Goal: Task Accomplishment & Management: Use online tool/utility

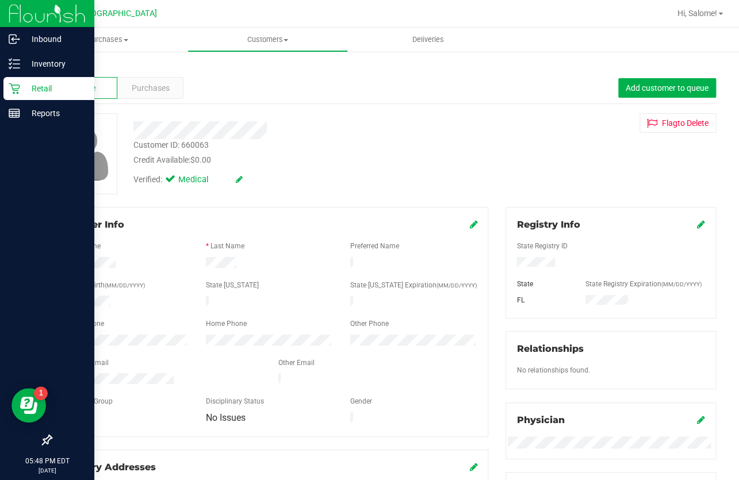
click at [16, 83] on icon at bounding box center [14, 88] width 11 height 11
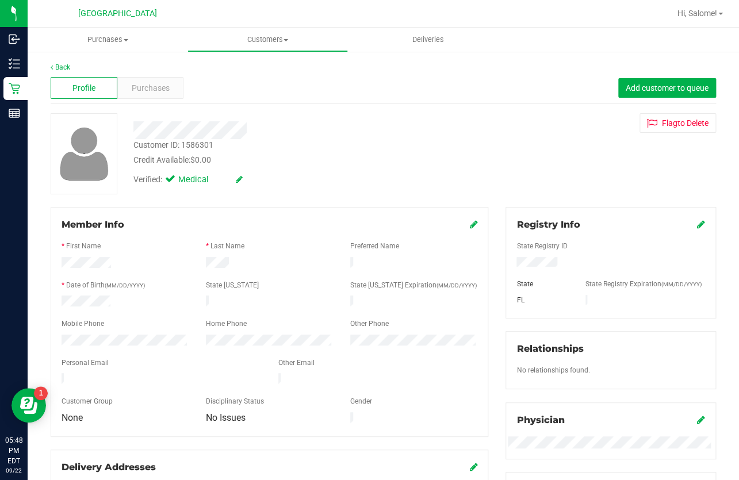
click at [198, 145] on div "Customer ID: 1586301" at bounding box center [173, 145] width 80 height 12
copy div "1586301"
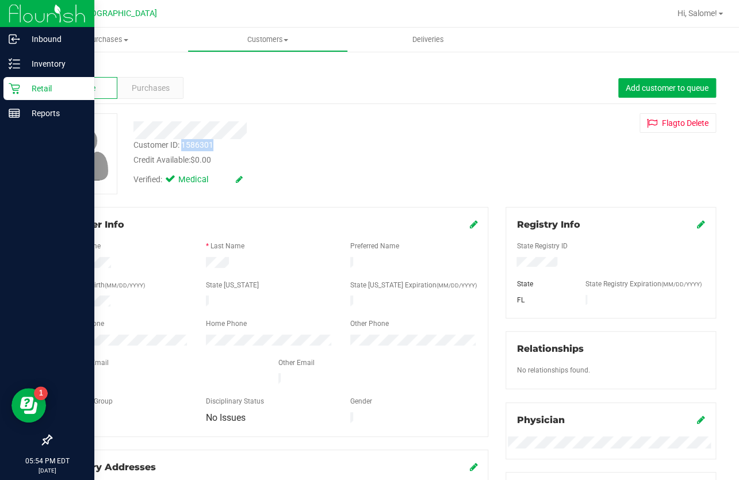
click at [19, 84] on icon at bounding box center [14, 88] width 11 height 11
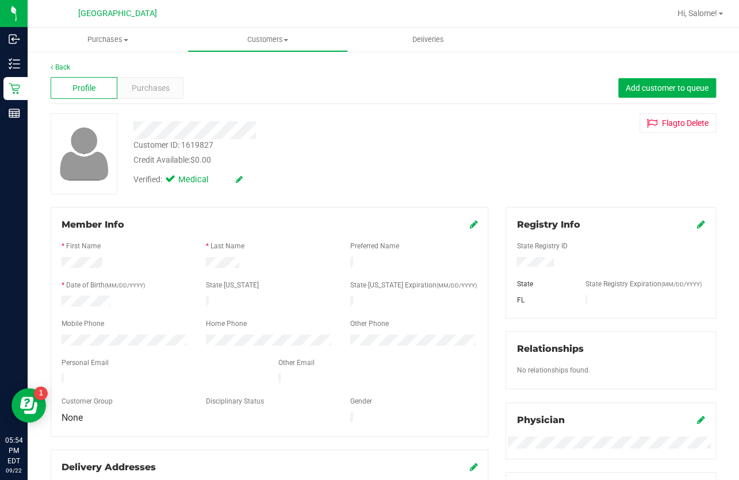
click at [202, 143] on div "Customer ID: 1619827" at bounding box center [173, 145] width 80 height 12
copy div "1619827"
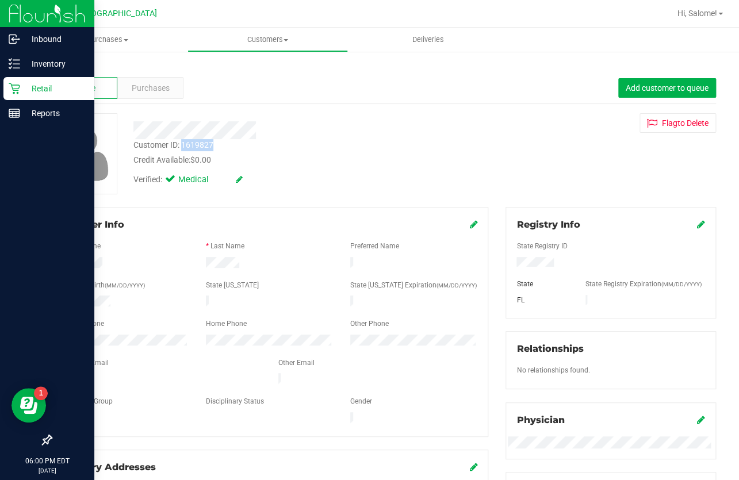
click at [20, 83] on p "Retail" at bounding box center [54, 89] width 69 height 14
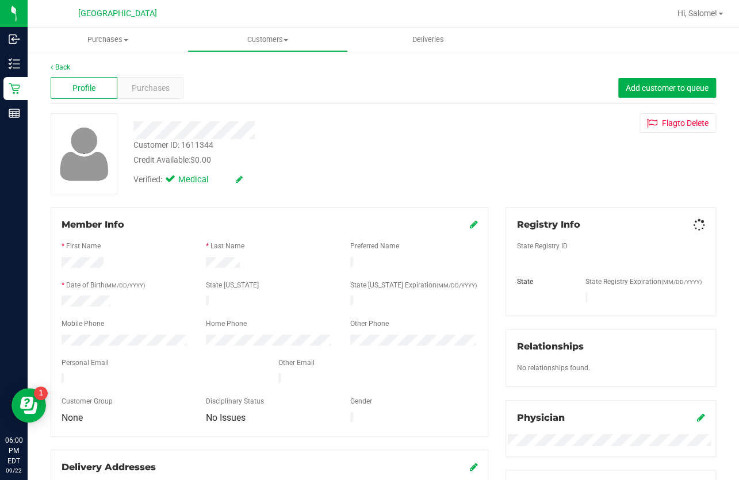
click at [201, 144] on div "Customer ID: 1611344" at bounding box center [173, 145] width 80 height 12
copy div "1611344"
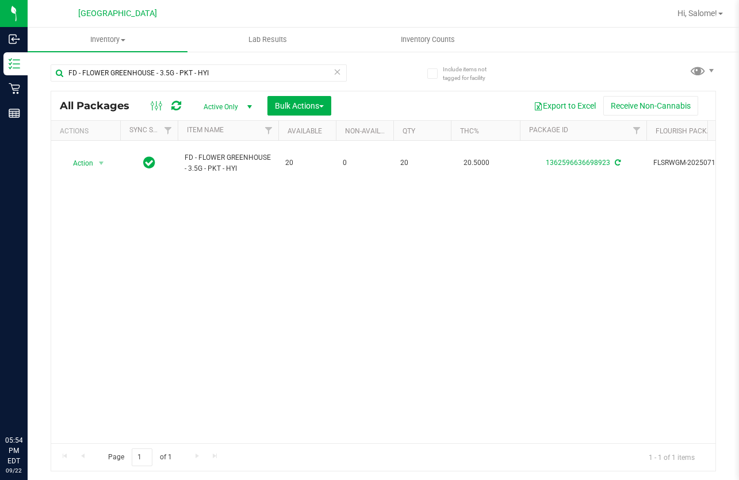
click at [111, 72] on input "FD - FLOWER GREENHOUSE - 3.5G - PKT - HYI" at bounding box center [199, 72] width 296 height 17
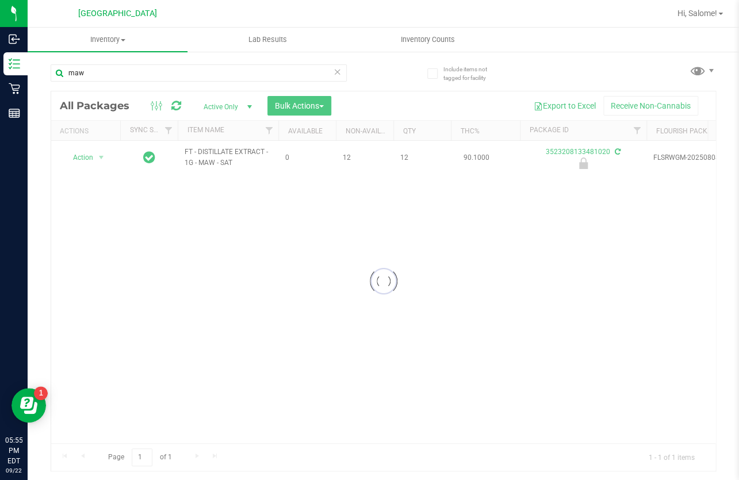
type input "maw"
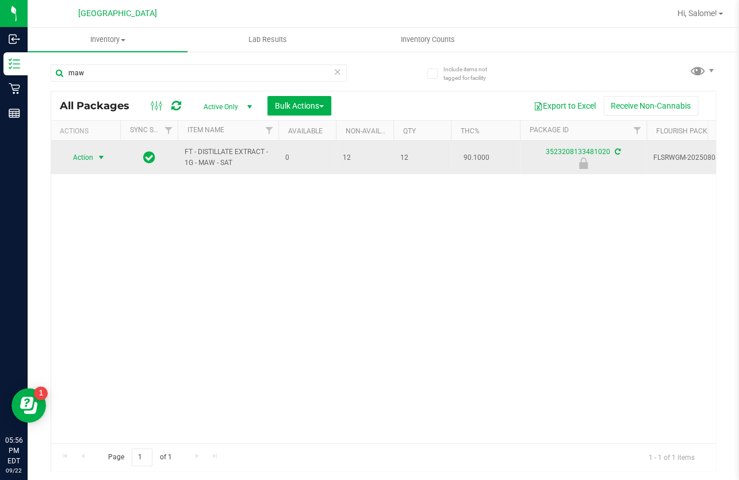
click at [99, 153] on span "select" at bounding box center [101, 157] width 9 height 9
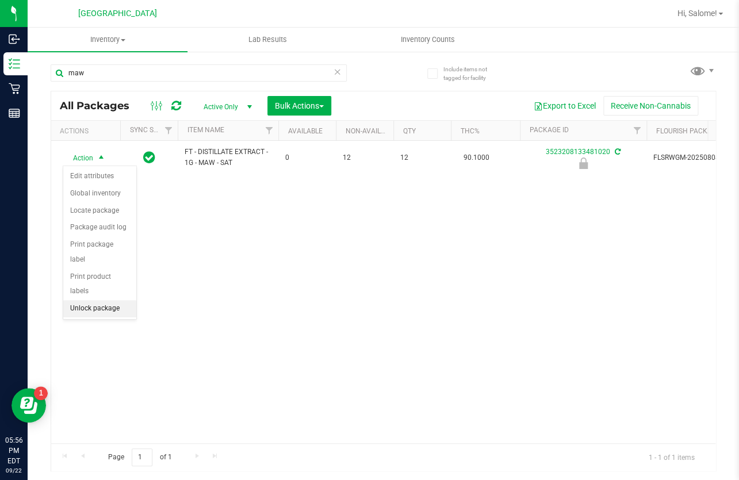
click at [102, 300] on li "Unlock package" at bounding box center [99, 308] width 73 height 17
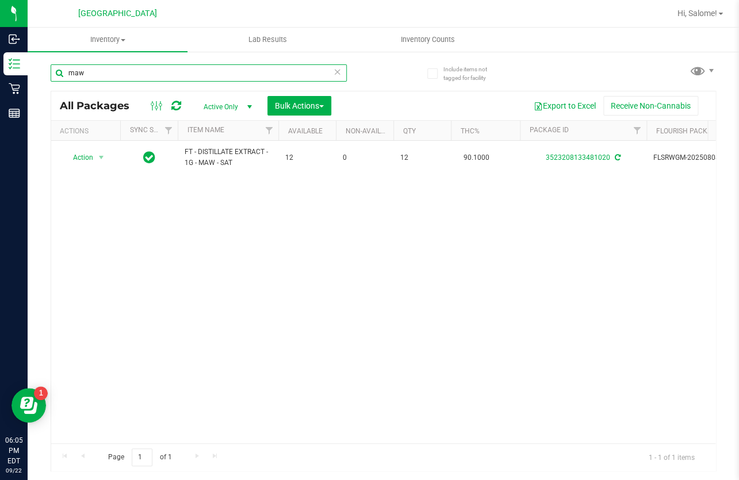
click at [154, 71] on input "maw" at bounding box center [199, 72] width 296 height 17
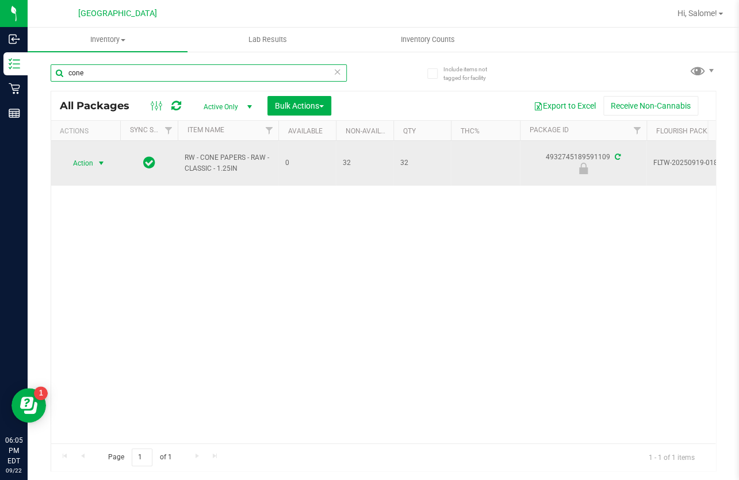
type input "cone"
click at [98, 162] on span "select" at bounding box center [101, 163] width 9 height 9
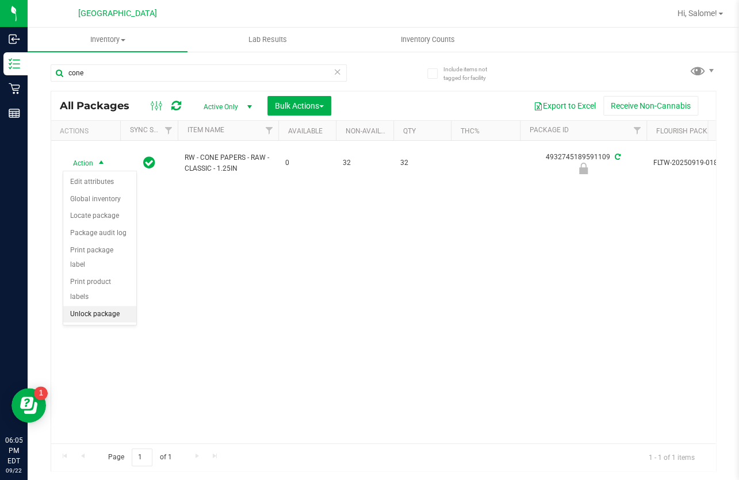
click at [109, 306] on li "Unlock package" at bounding box center [99, 314] width 73 height 17
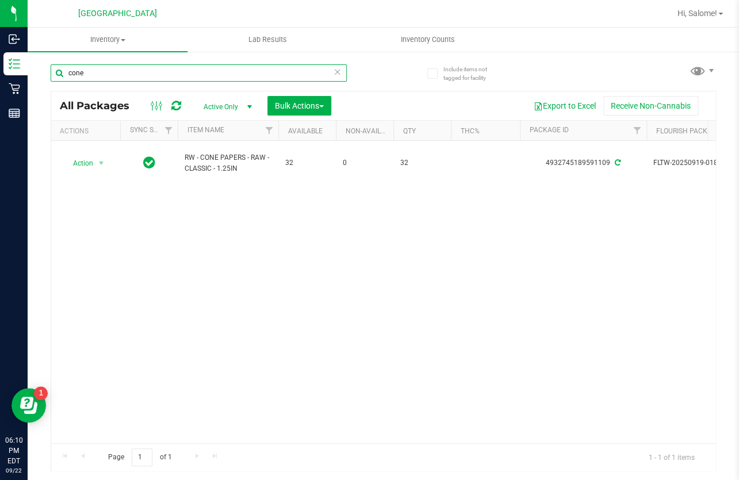
click at [136, 68] on input "cone" at bounding box center [199, 72] width 296 height 17
type input "snp"
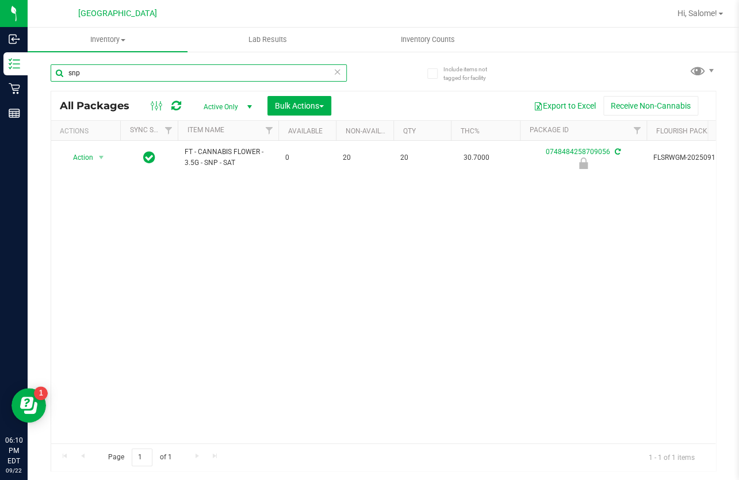
click at [173, 79] on input "snp" at bounding box center [199, 72] width 296 height 17
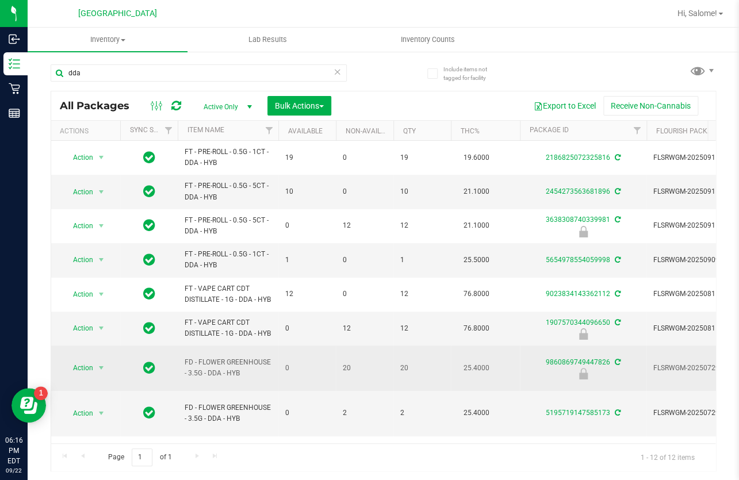
click at [243, 375] on span "FD - FLOWER GREENHOUSE - 3.5G - DDA - HYB" at bounding box center [228, 368] width 87 height 22
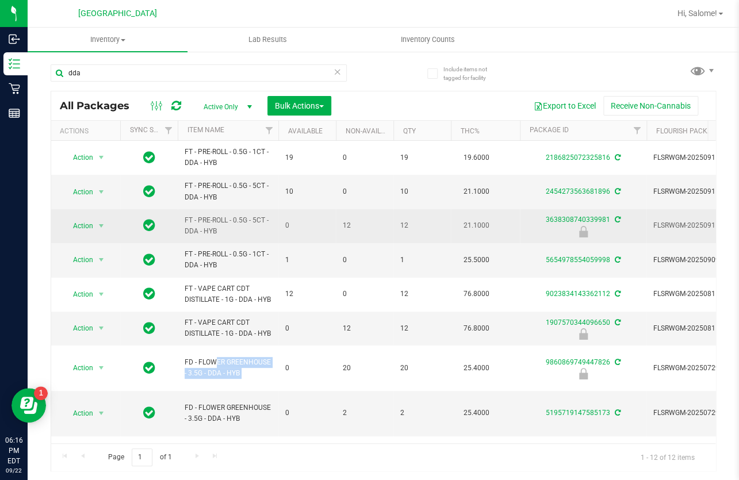
copy tr "FD - FLOWER GREENHOUSE - 3.5G - DDA - HYB"
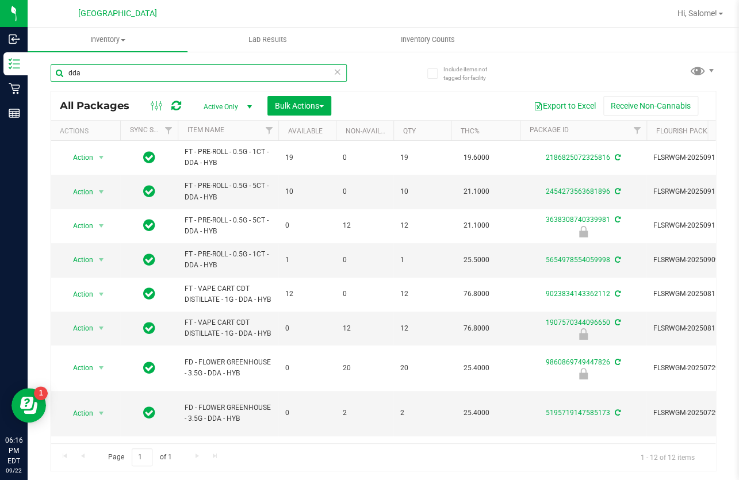
click at [274, 72] on input "dda" at bounding box center [199, 72] width 296 height 17
paste input "FD - FLOWER GREENHOUSE - 3.5G - DDA - HYB"
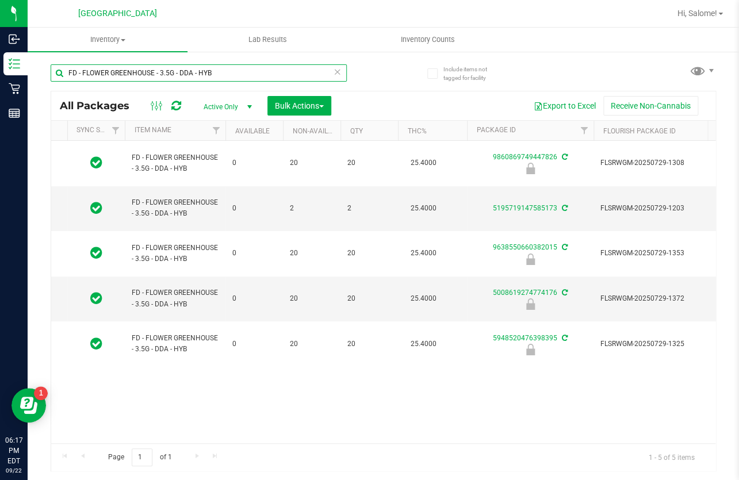
scroll to position [0, 44]
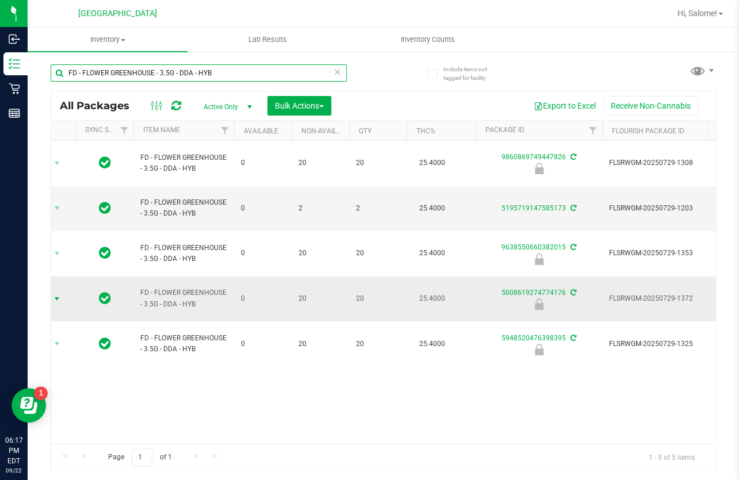
type input "FD - FLOWER GREENHOUSE - 3.5G - DDA - HYB"
click at [53, 294] on span "select" at bounding box center [56, 298] width 9 height 9
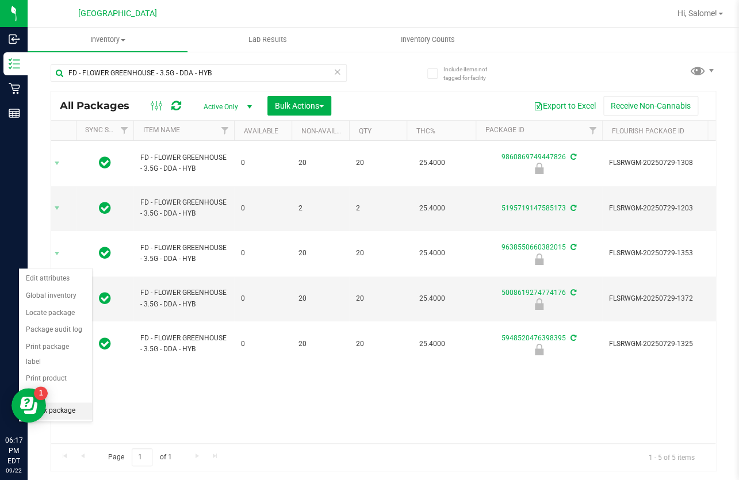
click at [59, 402] on li "Unlock package" at bounding box center [55, 410] width 73 height 17
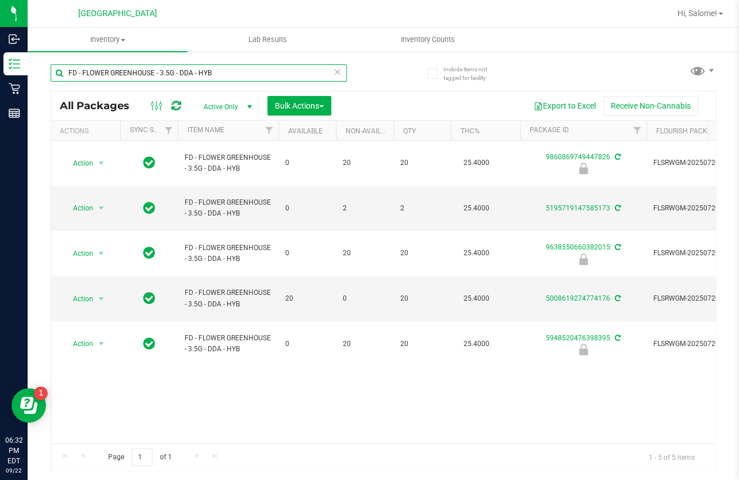
click at [167, 67] on input "FD - FLOWER GREENHOUSE - 3.5G - DDA - HYB" at bounding box center [199, 72] width 296 height 17
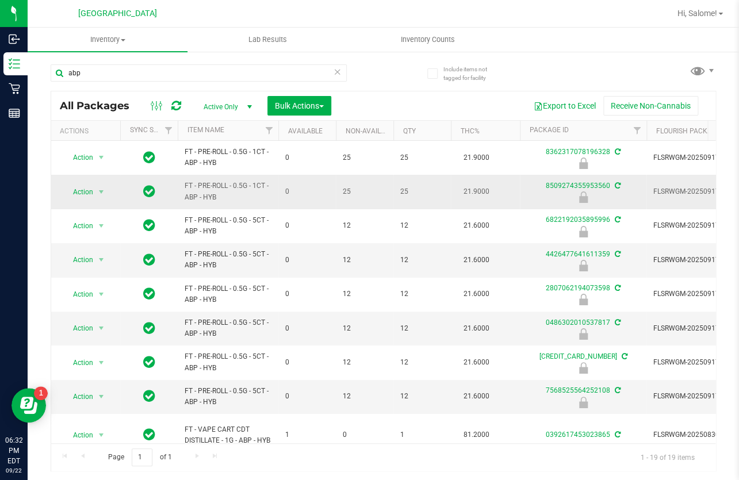
click at [249, 186] on span "FT - PRE-ROLL - 0.5G - 1CT - ABP - HYB" at bounding box center [228, 191] width 87 height 22
copy tr "FT - PRE-ROLL - 0.5G - 1CT - ABP - HYB"
click at [249, 75] on input "abp" at bounding box center [199, 72] width 296 height 17
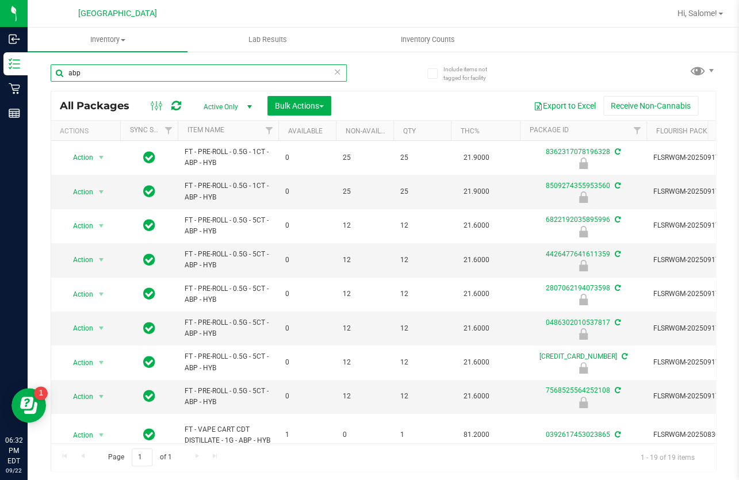
click at [249, 75] on input "abp" at bounding box center [199, 72] width 296 height 17
paste input "FT - PRE-ROLL - 0.5G - 1CT - ABP - HYB"
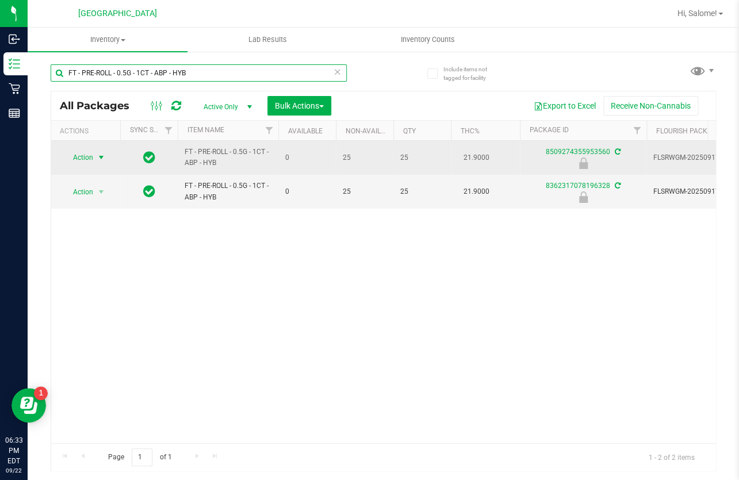
type input "FT - PRE-ROLL - 0.5G - 1CT - ABP - HYB"
click at [90, 150] on span "Action" at bounding box center [78, 157] width 31 height 16
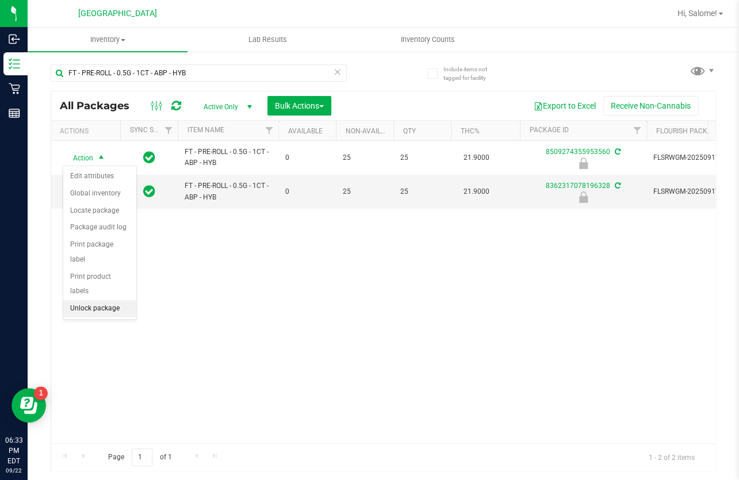
click at [92, 300] on li "Unlock package" at bounding box center [99, 308] width 73 height 17
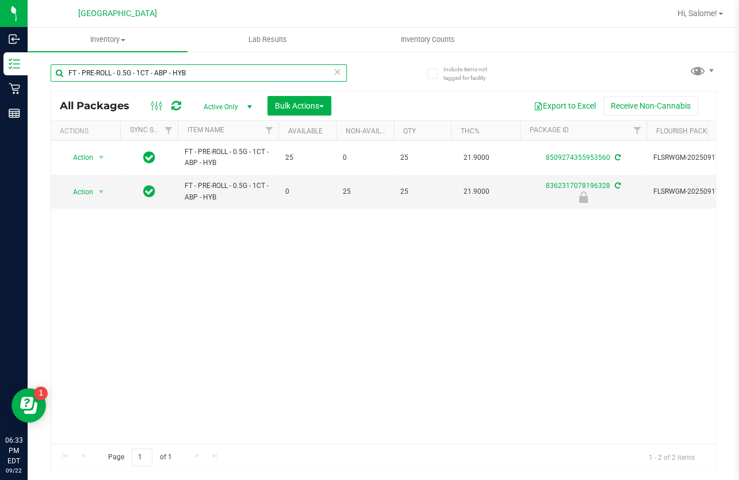
click at [205, 75] on input "FT - PRE-ROLL - 0.5G - 1CT - ABP - HYB" at bounding box center [199, 72] width 296 height 17
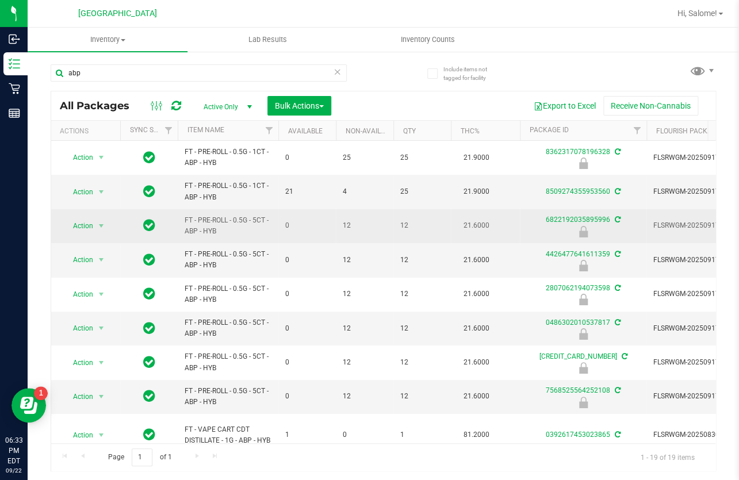
click at [232, 215] on span "FT - PRE-ROLL - 0.5G - 5CT - ABP - HYB" at bounding box center [228, 226] width 87 height 22
click at [229, 224] on span "FT - PRE-ROLL - 0.5G - 5CT - ABP - HYB" at bounding box center [228, 226] width 87 height 22
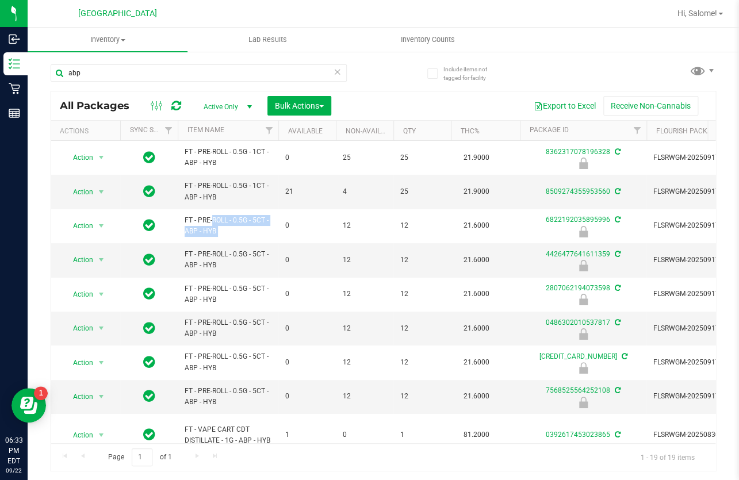
copy tr "FT - PRE-ROLL - 0.5G - 5CT - ABP - HYB"
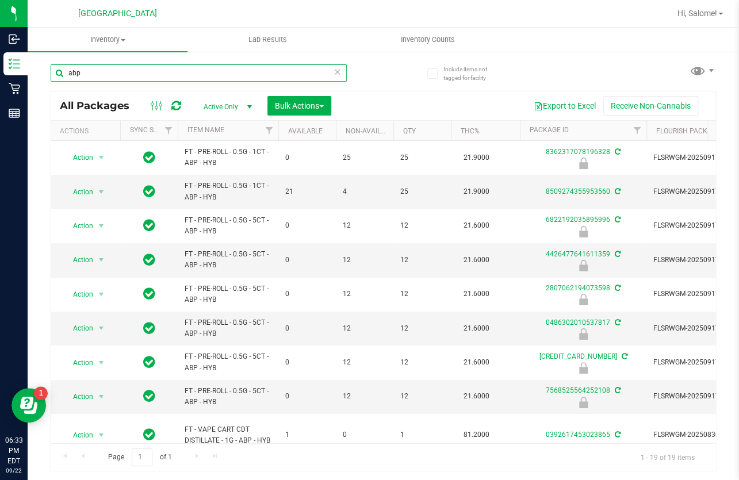
click at [163, 77] on input "abp" at bounding box center [199, 72] width 296 height 17
paste input "FT - PRE-ROLL - 0.5G - 5CT - ABP - HYB"
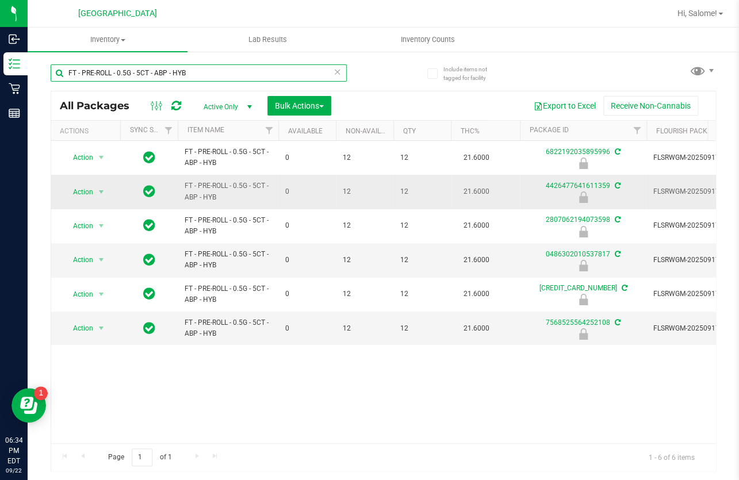
type input "FT - PRE-ROLL - 0.5G - 5CT - ABP - HYB"
click at [96, 192] on span "select" at bounding box center [101, 192] width 14 height 16
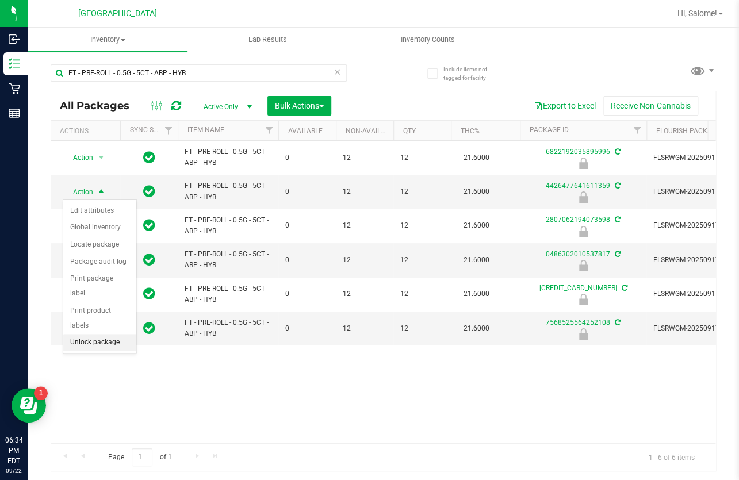
click at [104, 334] on li "Unlock package" at bounding box center [99, 342] width 73 height 17
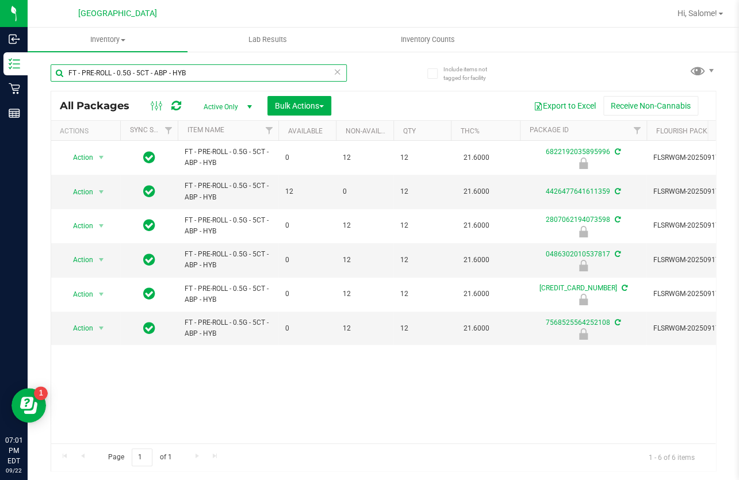
click at [174, 68] on input "FT - PRE-ROLL - 0.5G - 5CT - ABP - HYB" at bounding box center [199, 72] width 296 height 17
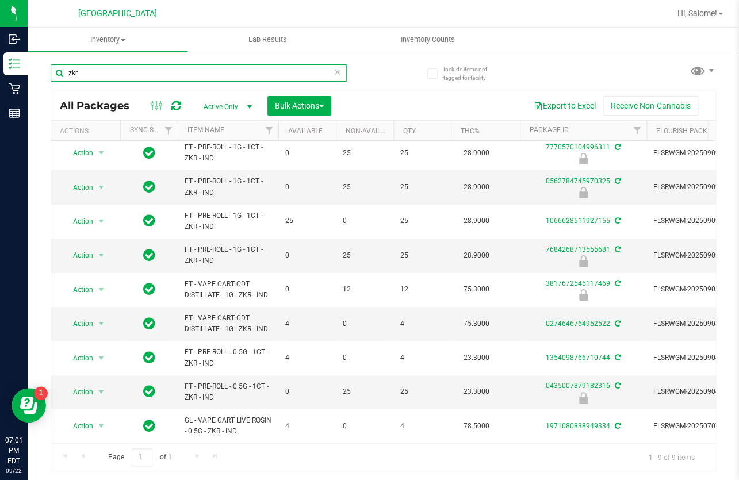
scroll to position [11, 0]
type input "zkr"
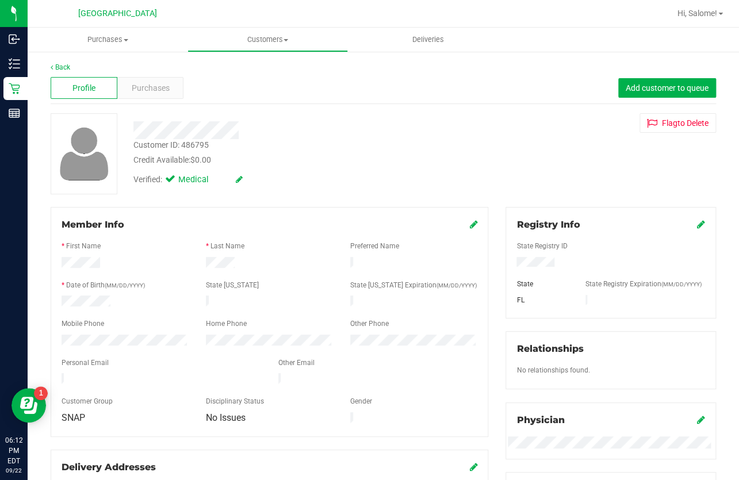
click at [192, 148] on div "Customer ID: 486795" at bounding box center [170, 145] width 75 height 12
click at [191, 148] on div "Customer ID: 486795" at bounding box center [170, 145] width 75 height 12
copy div "486795"
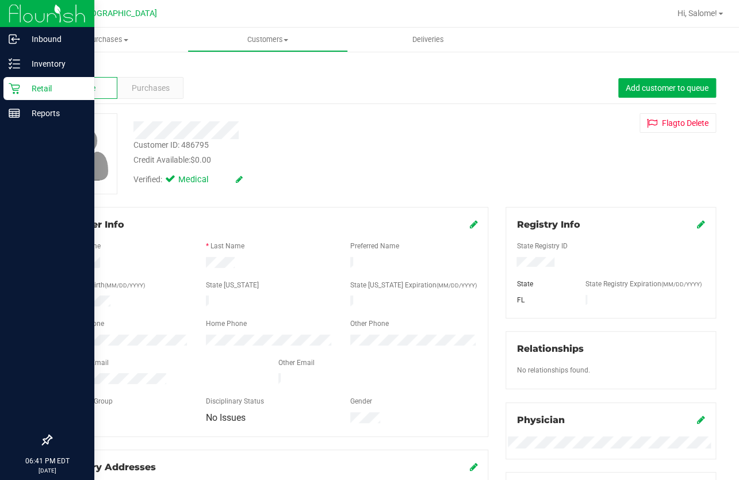
click at [11, 96] on div "Retail" at bounding box center [48, 88] width 91 height 23
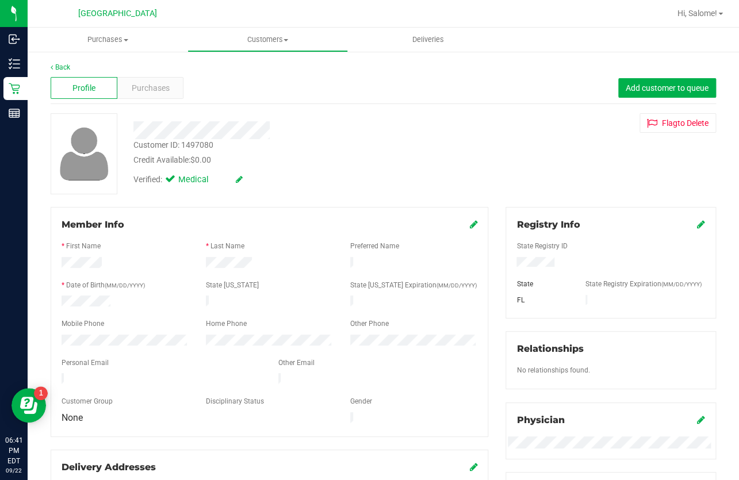
click at [202, 145] on div "Customer ID: 1497080" at bounding box center [173, 145] width 80 height 12
copy div "1497080"
